Goal: Information Seeking & Learning: Learn about a topic

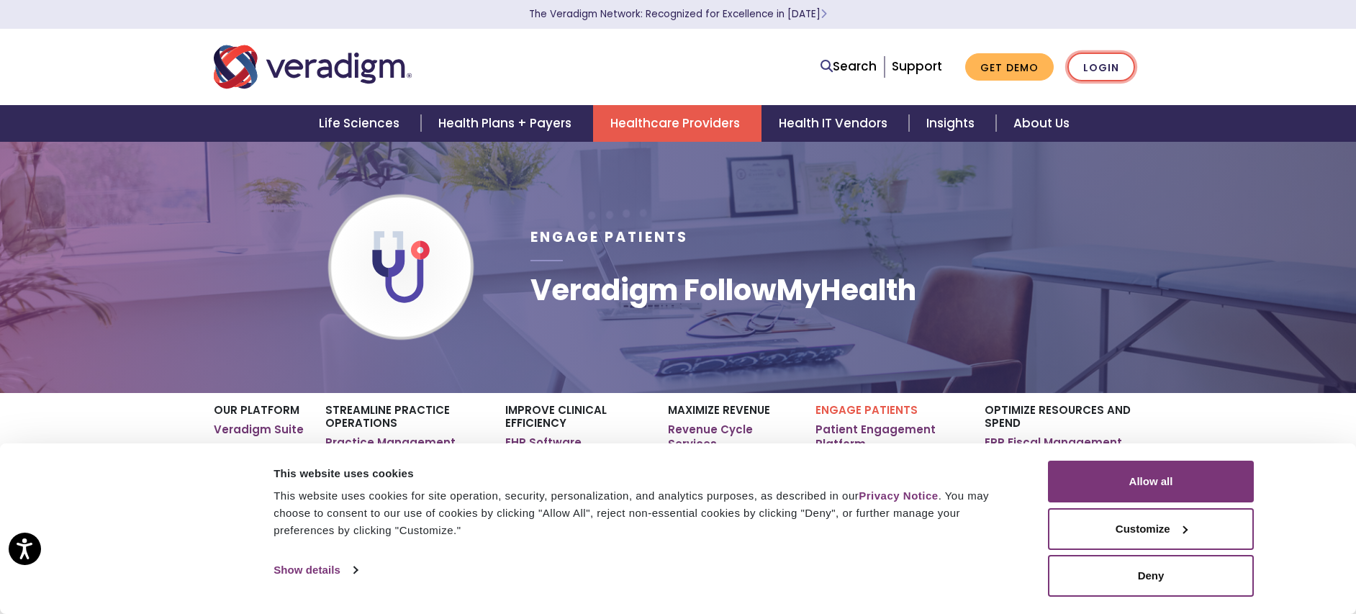
click at [1110, 63] on link "Login" at bounding box center [1102, 68] width 68 height 30
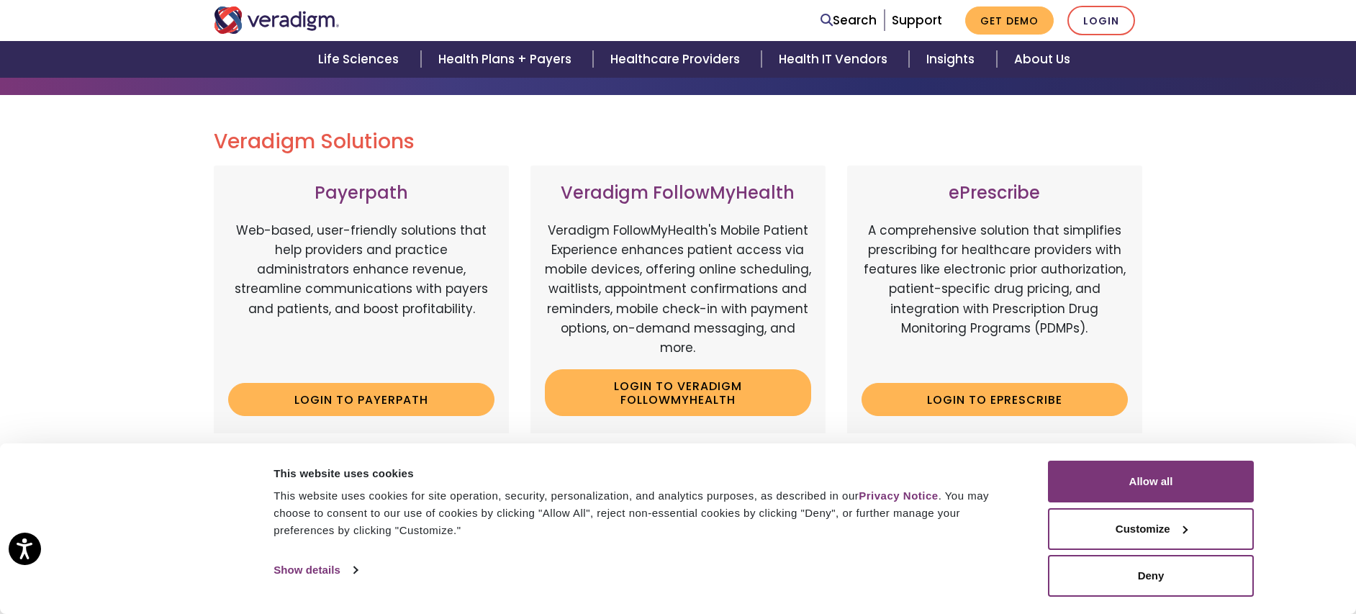
scroll to position [144, 0]
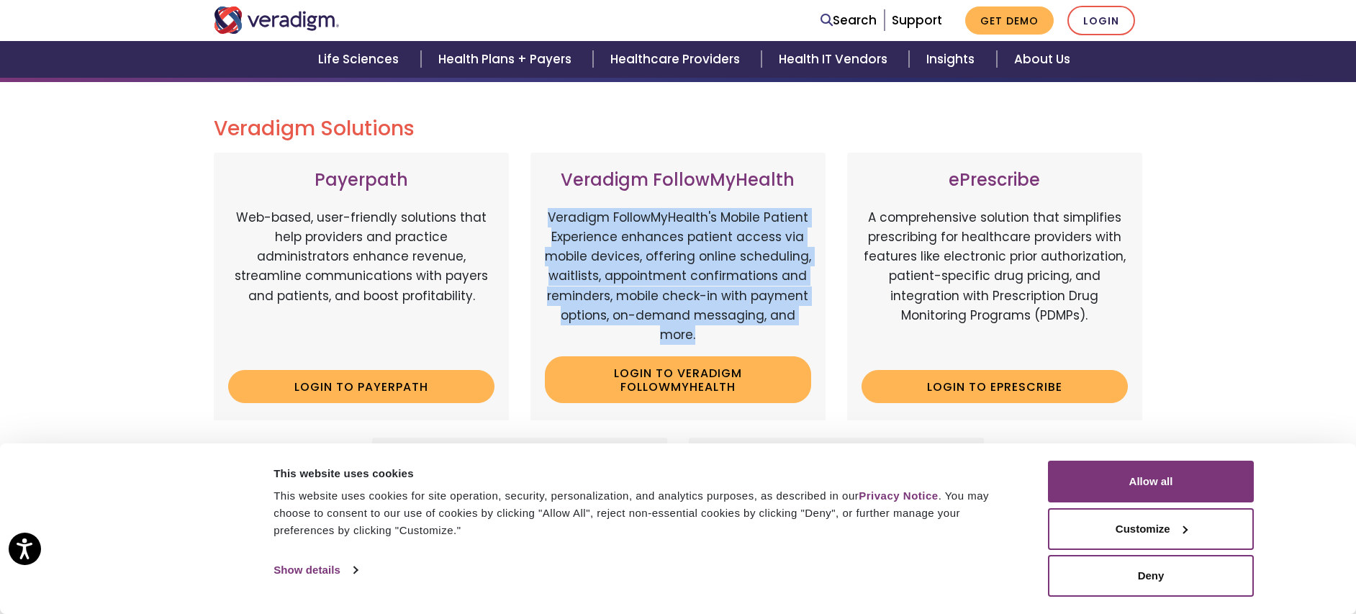
drag, startPoint x: 550, startPoint y: 213, endPoint x: 773, endPoint y: 336, distance: 253.9
click at [773, 336] on p "Veradigm FollowMyHealth's Mobile Patient Experience enhances patient access via…" at bounding box center [678, 276] width 266 height 137
copy p "Veradigm FollowMyHealth's Mobile Patient Experience enhances patient access via…"
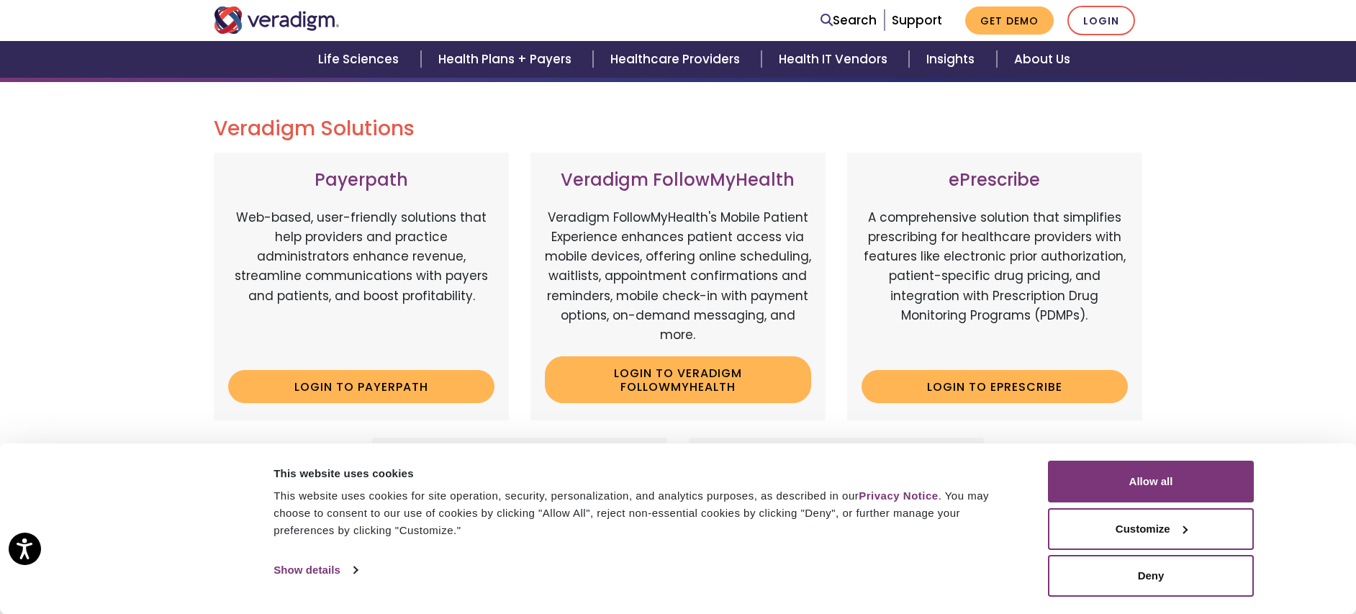
click at [1218, 217] on div "Veradigm Solutions Payerpath Web-based, user-friendly solutions that help provi…" at bounding box center [678, 513] width 1356 height 863
click at [669, 371] on link "Login to Veradigm FollowMyHealth" at bounding box center [678, 379] width 266 height 47
click at [708, 374] on link "Login to Veradigm FollowMyHealth" at bounding box center [678, 379] width 266 height 47
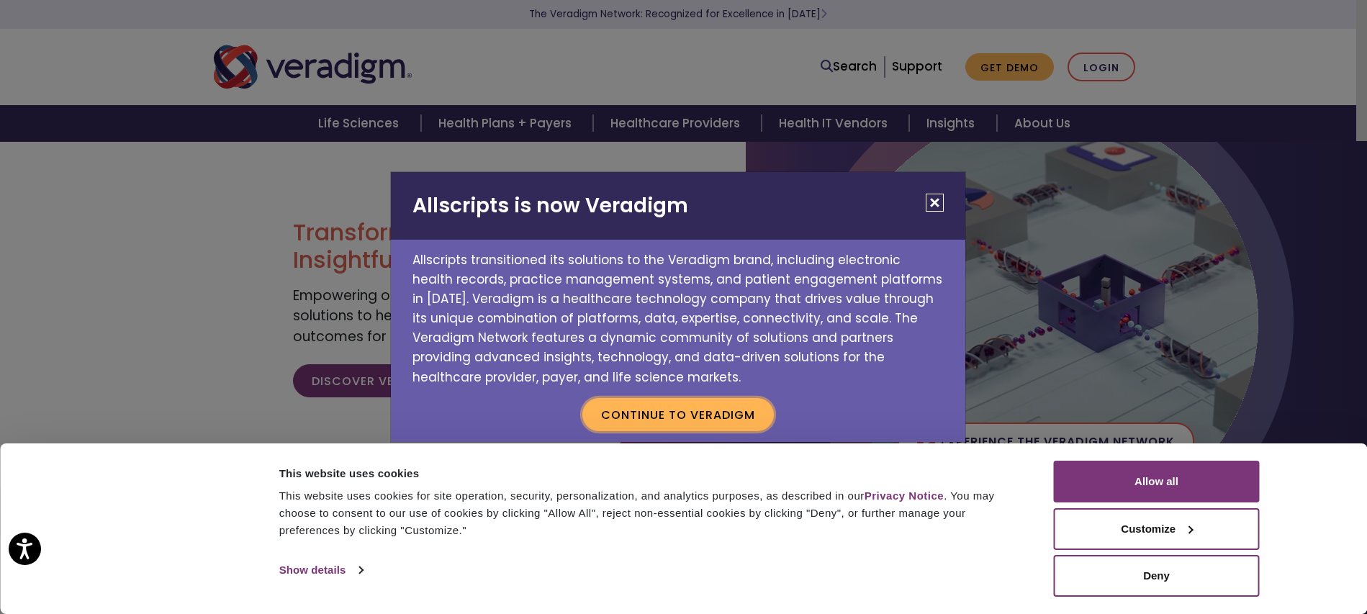
click at [719, 417] on button "Continue to Veradigm" at bounding box center [678, 414] width 192 height 33
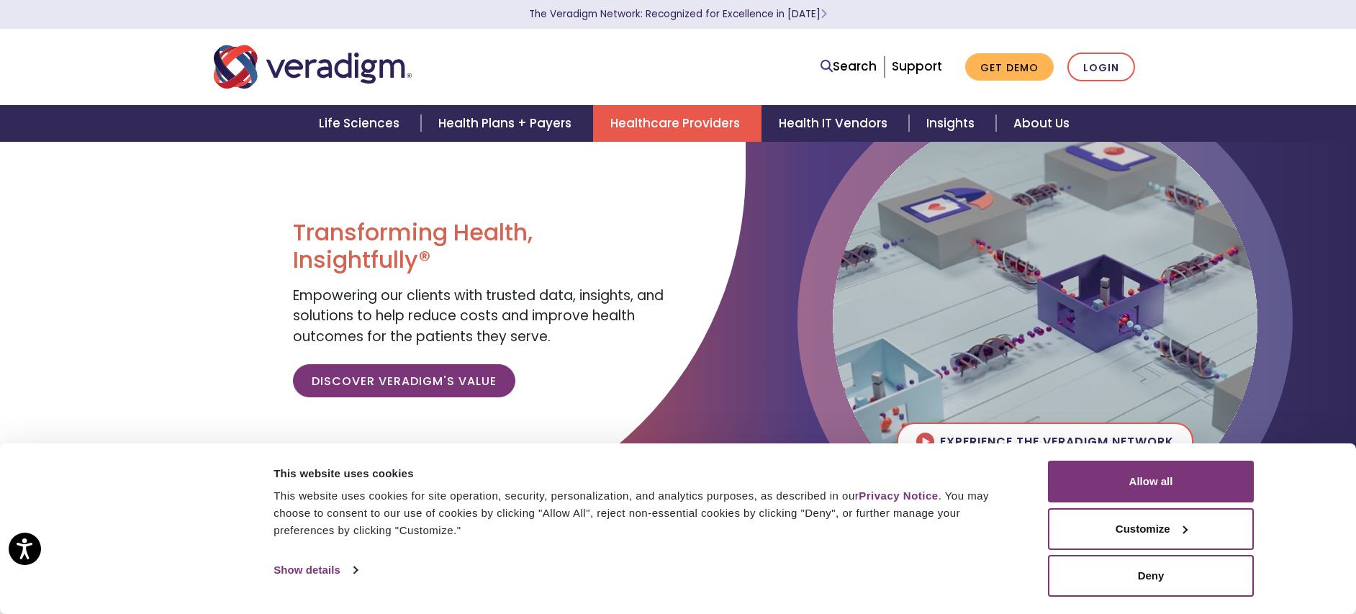
click at [678, 123] on link "Healthcare Providers" at bounding box center [677, 123] width 168 height 37
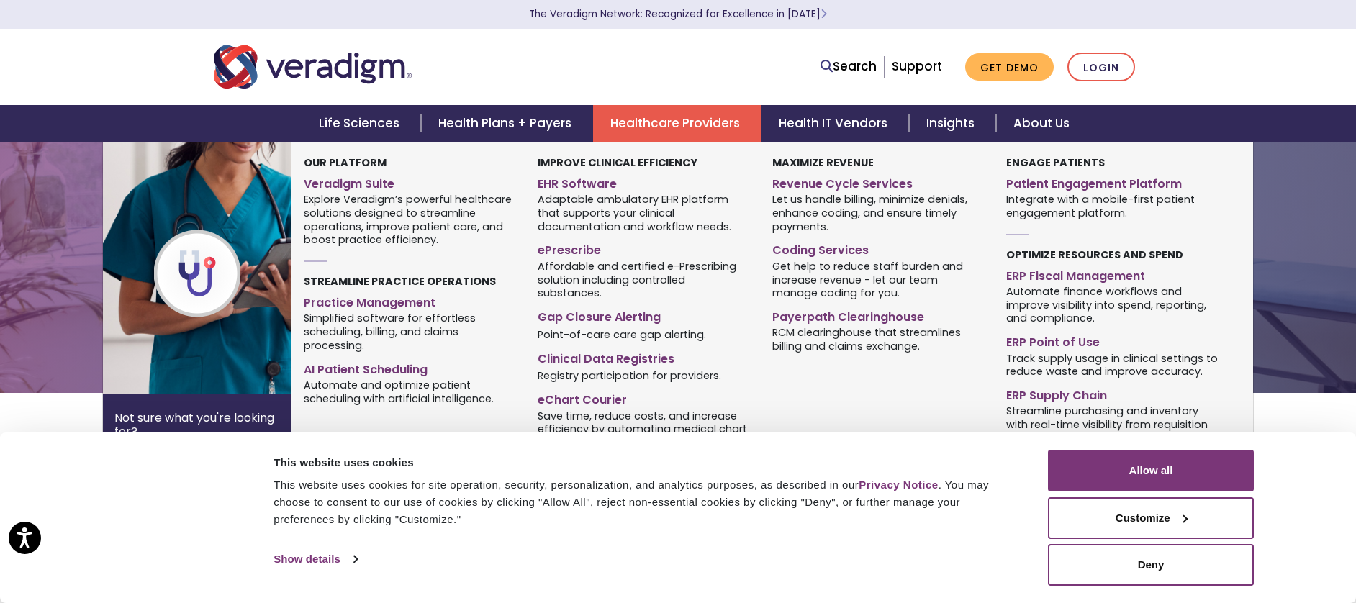
click at [587, 185] on link "EHR Software" at bounding box center [644, 181] width 212 height 21
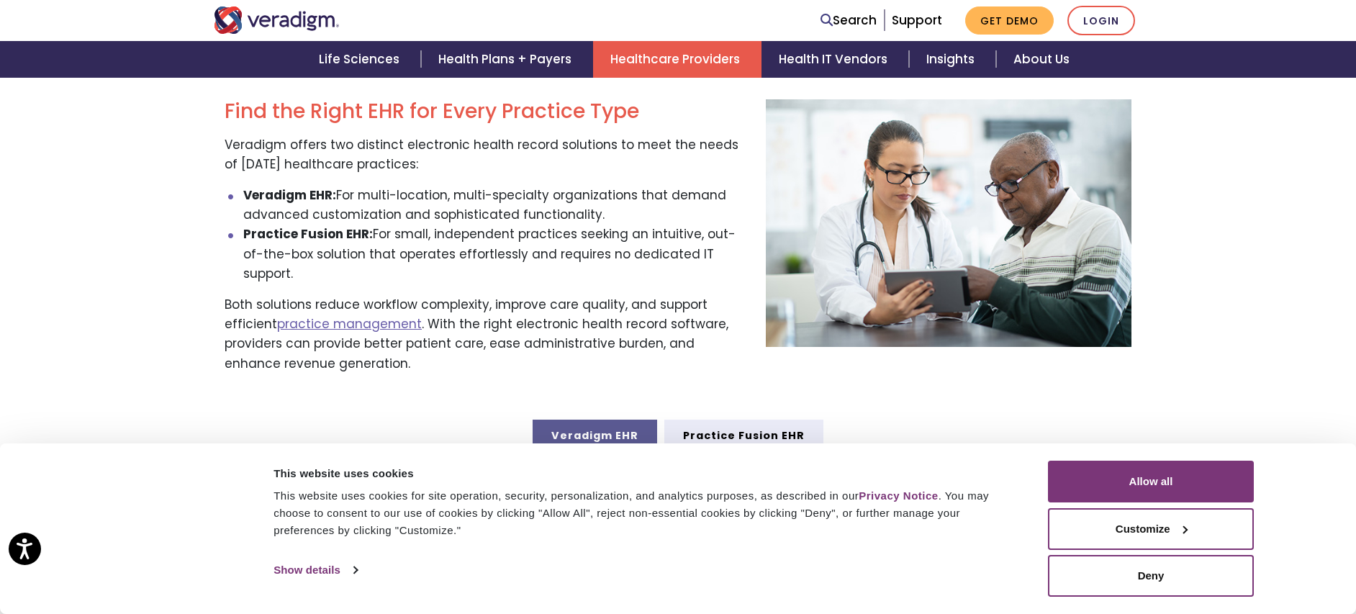
scroll to position [504, 0]
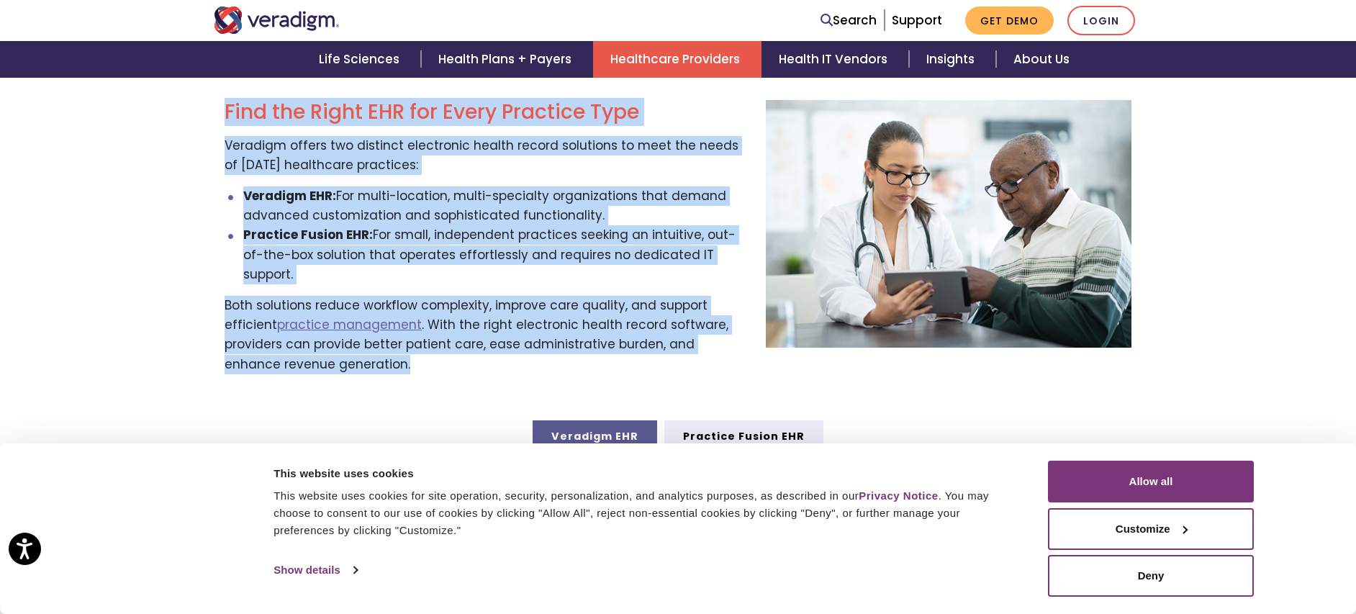
drag, startPoint x: 219, startPoint y: 113, endPoint x: 708, endPoint y: 344, distance: 541.4
click at [708, 344] on div "Find the Right EHR for Every Practice Type Veradigm offers two distinct electro…" at bounding box center [484, 243] width 541 height 286
copy div "Find the Right EHR for Every Practice Type Veradigm offers two distinct electro…"
click at [784, 420] on link "Practice Fusion EHR" at bounding box center [744, 436] width 159 height 32
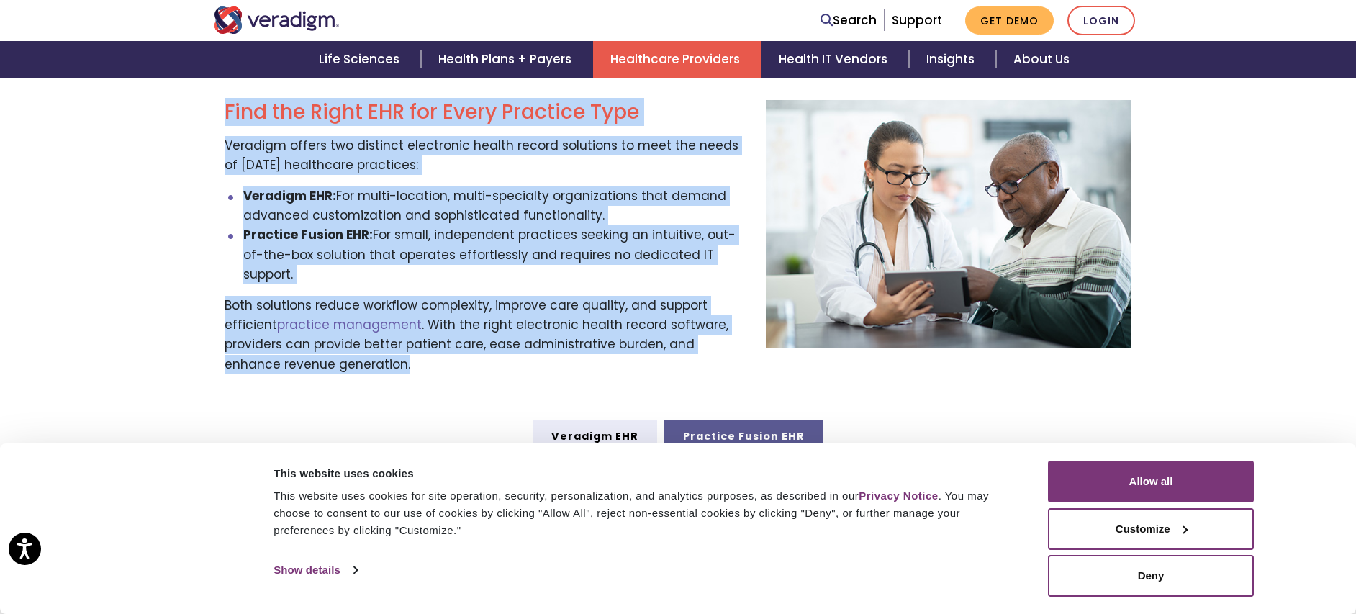
click at [784, 420] on link "Practice Fusion EHR" at bounding box center [744, 436] width 159 height 32
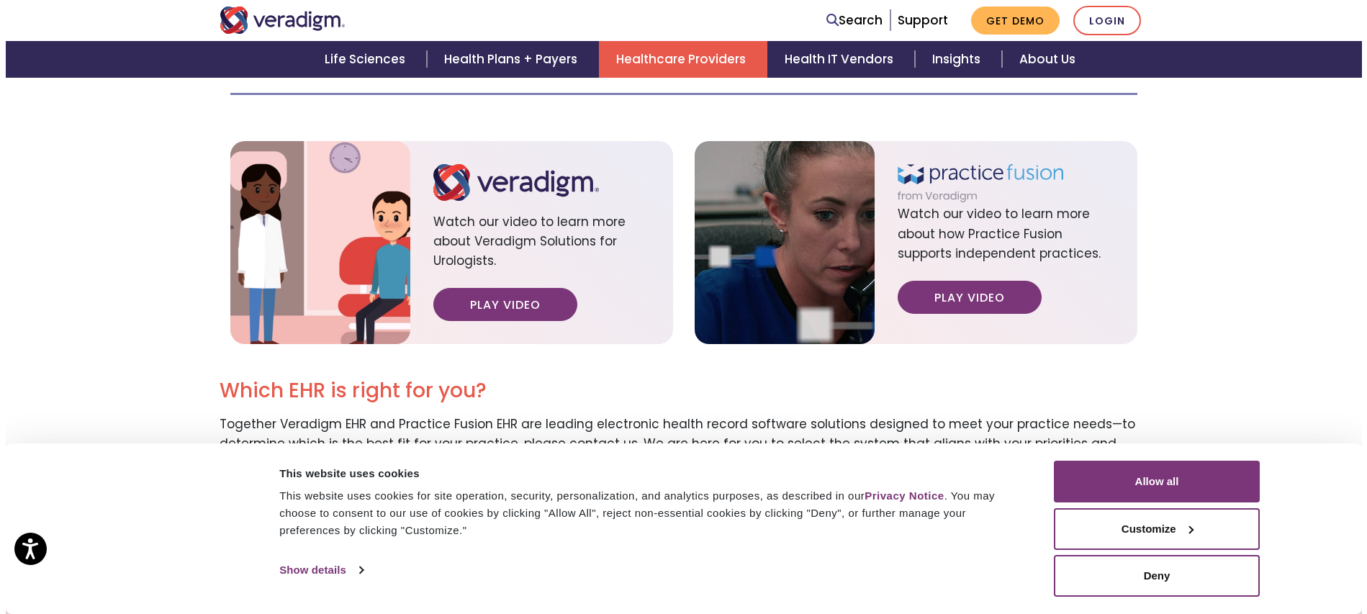
scroll to position [1584, 0]
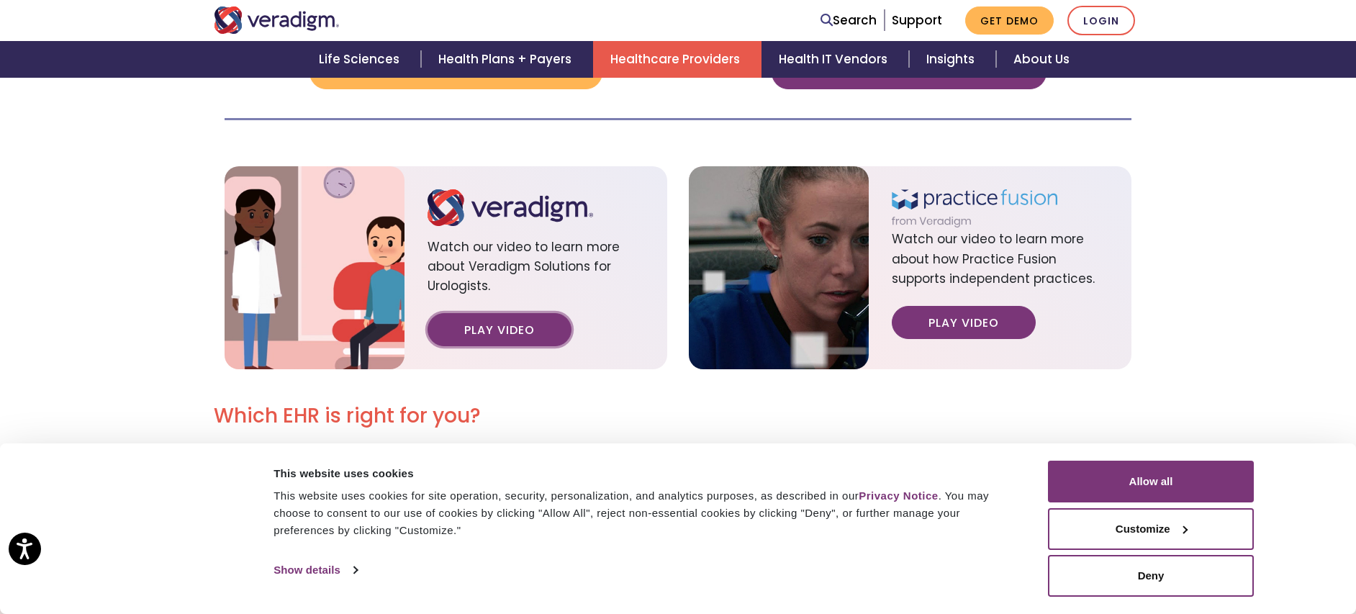
click at [519, 313] on link "Play Video" at bounding box center [500, 329] width 144 height 33
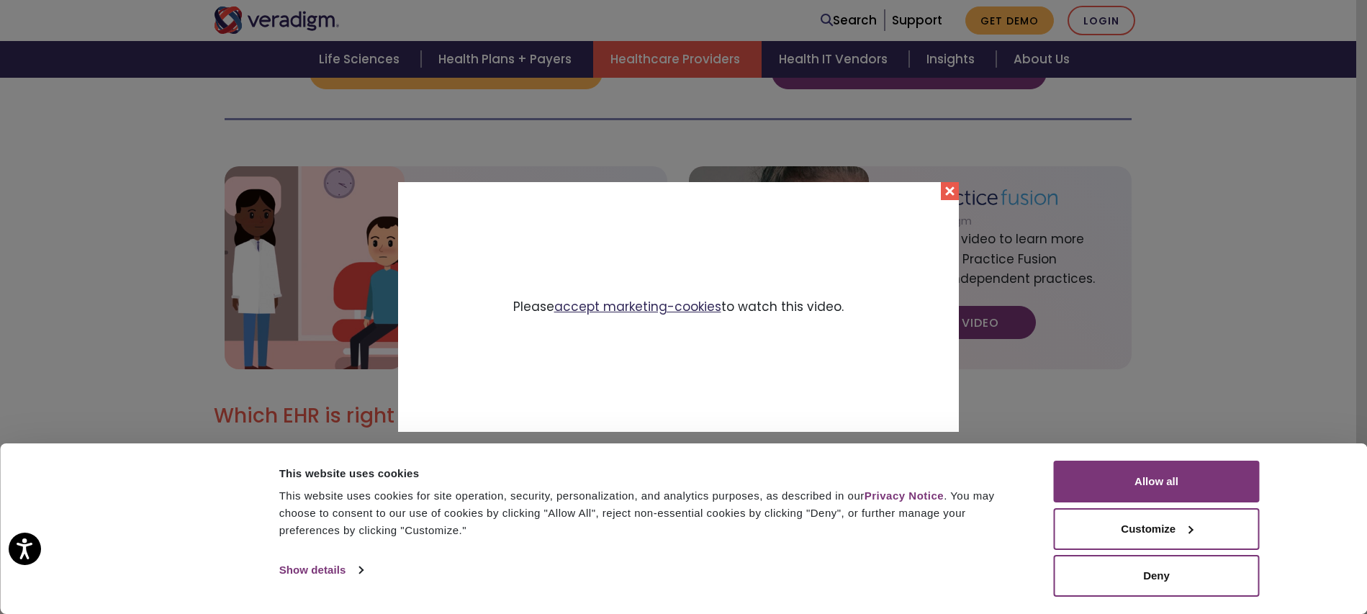
click at [603, 309] on link "accept marketing-cookies" at bounding box center [637, 306] width 167 height 17
click at [607, 310] on link "accept marketing-cookies" at bounding box center [637, 306] width 167 height 17
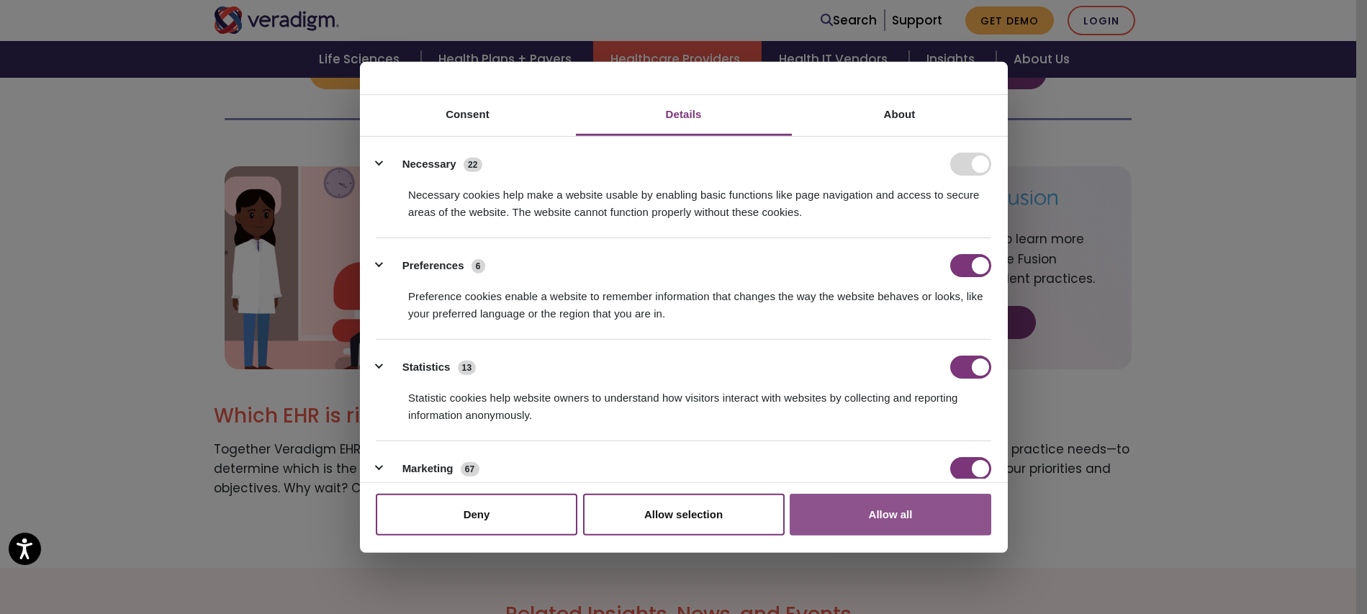
click at [889, 506] on button "Allow all" at bounding box center [891, 515] width 202 height 42
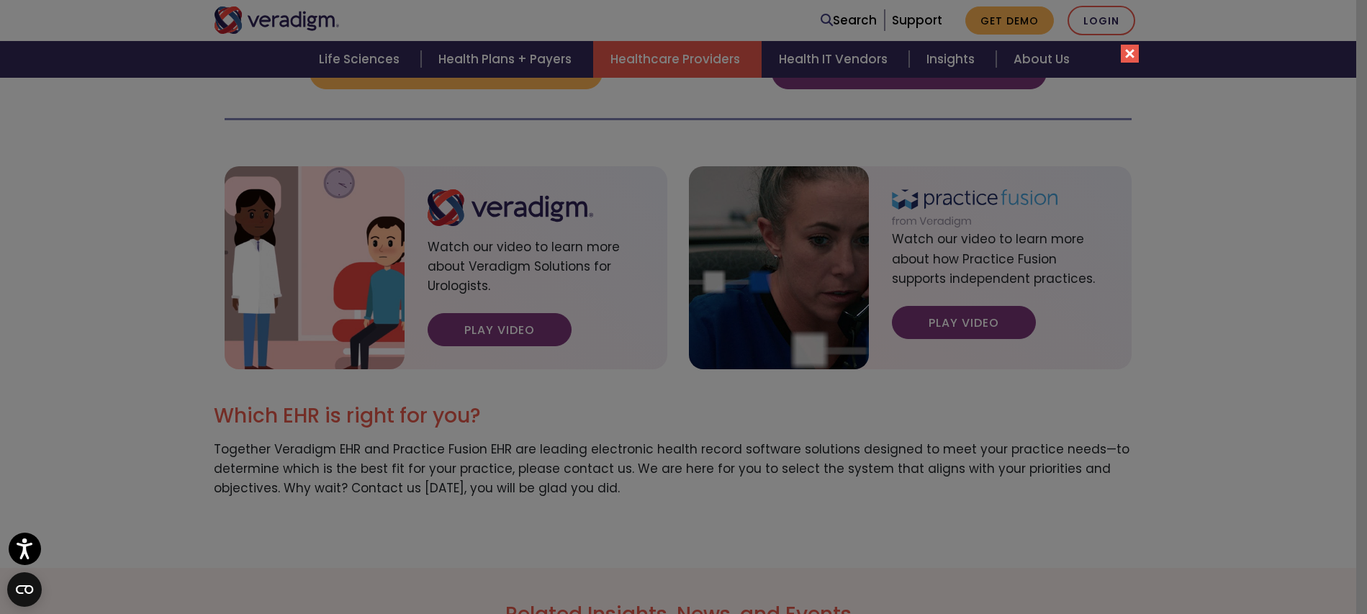
click at [1122, 55] on button "Close" at bounding box center [1130, 54] width 18 height 18
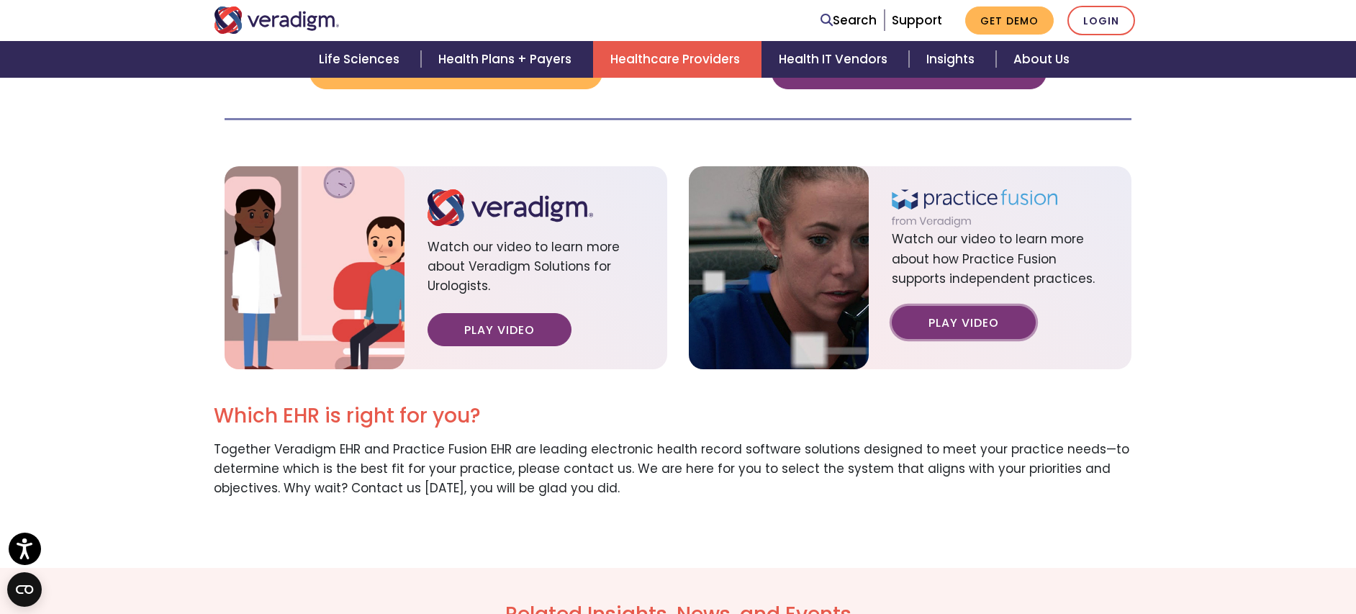
click at [932, 306] on link "Play Video" at bounding box center [964, 322] width 144 height 33
